Goal: Task Accomplishment & Management: Use online tool/utility

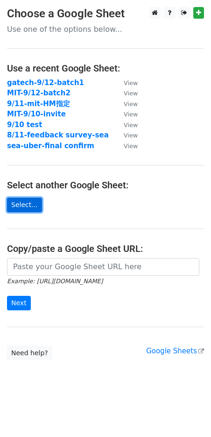
click at [28, 201] on link "Select..." at bounding box center [24, 205] width 35 height 15
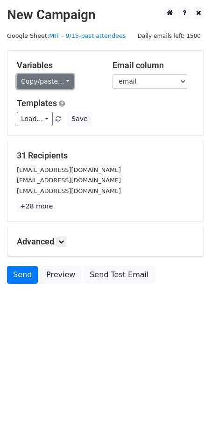
click at [45, 80] on link "Copy/paste..." at bounding box center [45, 81] width 57 height 15
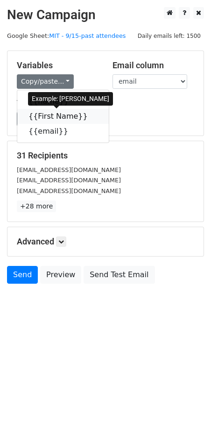
click at [65, 119] on link "{{First Name}}" at bounding box center [63, 116] width 92 height 15
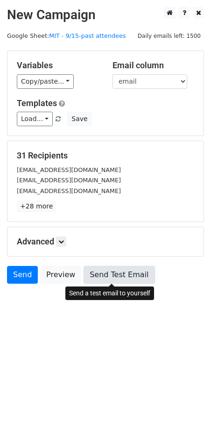
click at [97, 274] on link "Send Test Email" at bounding box center [119, 275] width 71 height 18
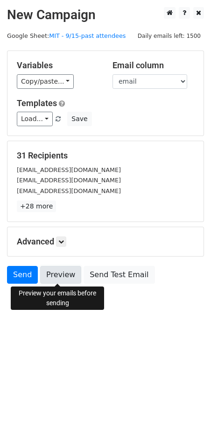
click at [69, 274] on link "Preview" at bounding box center [60, 275] width 41 height 18
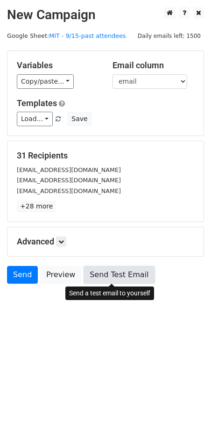
click at [95, 281] on link "Send Test Email" at bounding box center [119, 275] width 71 height 18
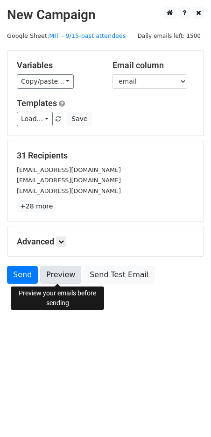
click at [71, 278] on link "Preview" at bounding box center [60, 275] width 41 height 18
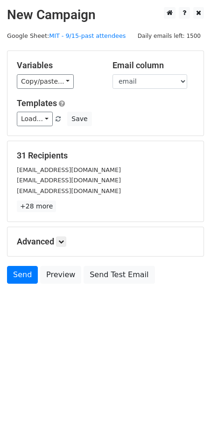
click at [58, 246] on h5 "Advanced" at bounding box center [106, 242] width 178 height 10
click at [58, 245] on link at bounding box center [61, 242] width 10 height 10
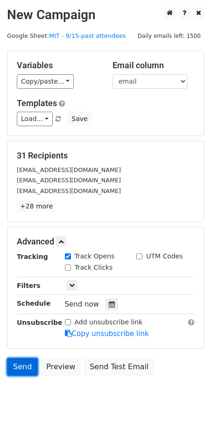
click at [21, 366] on link "Send" at bounding box center [22, 367] width 31 height 18
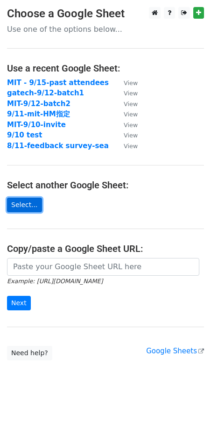
click at [35, 202] on link "Select..." at bounding box center [24, 205] width 35 height 15
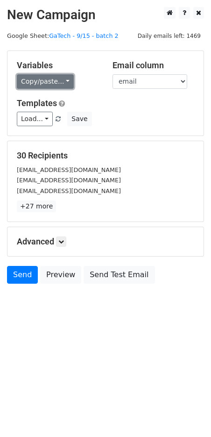
click at [44, 83] on link "Copy/paste..." at bounding box center [45, 81] width 57 height 15
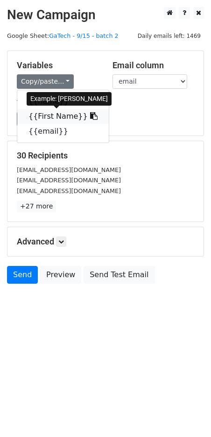
click at [47, 120] on link "{{First Name}}" at bounding box center [63, 116] width 92 height 15
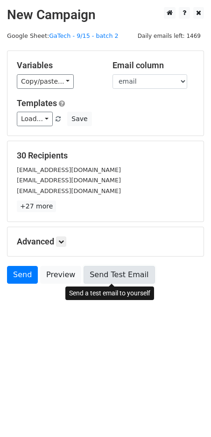
click at [95, 275] on link "Send Test Email" at bounding box center [119, 275] width 71 height 18
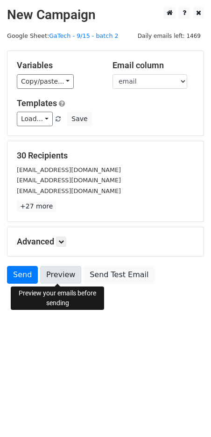
click at [60, 275] on link "Preview" at bounding box center [60, 275] width 41 height 18
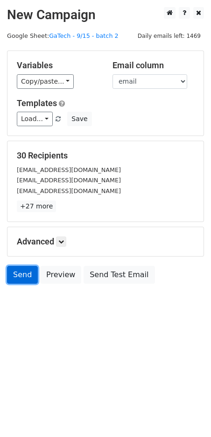
click at [22, 282] on link "Send" at bounding box center [22, 275] width 31 height 18
